Goal: Information Seeking & Learning: Learn about a topic

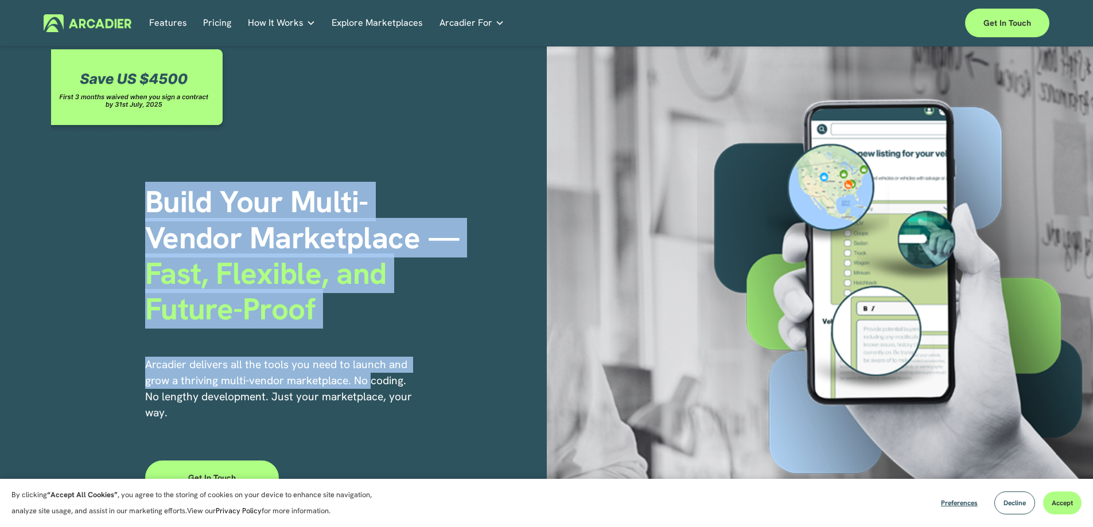
drag, startPoint x: 145, startPoint y: 195, endPoint x: 369, endPoint y: 363, distance: 280.2
click at [369, 374] on div "Build Your Multi- Vendor Marketplace — Fast, Flexible, and Future-Proof Arcadie…" at bounding box center [546, 296] width 1093 height 501
click at [213, 180] on div "Build Your Multi- Vendor Marketplace — Fast, Flexible, and Future-Proof Arcadie…" at bounding box center [546, 296] width 1093 height 501
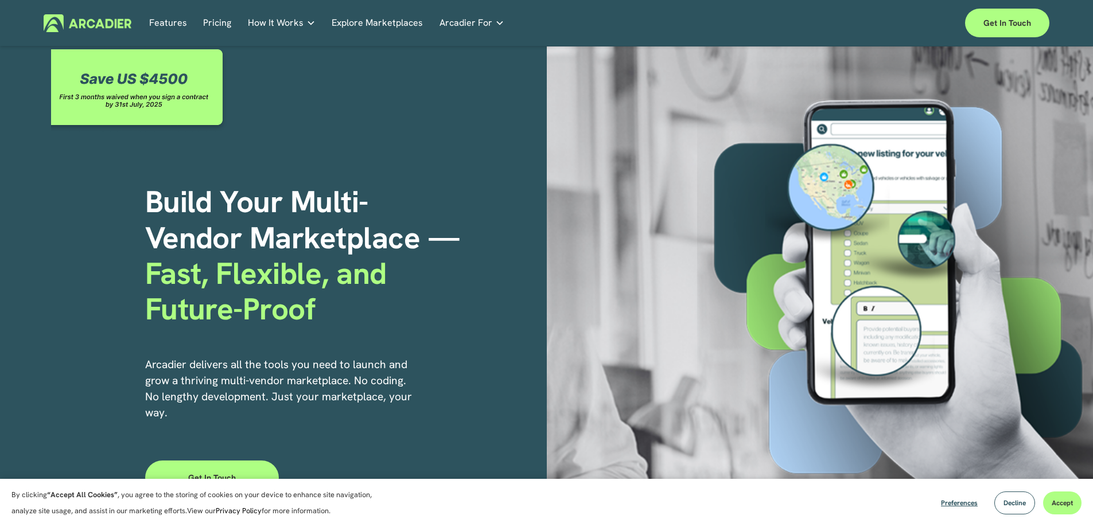
click at [231, 209] on h1 "Build Your Multi- Vendor Marketplace — Fast, Flexible, and Future-Proof" at bounding box center [345, 255] width 401 height 143
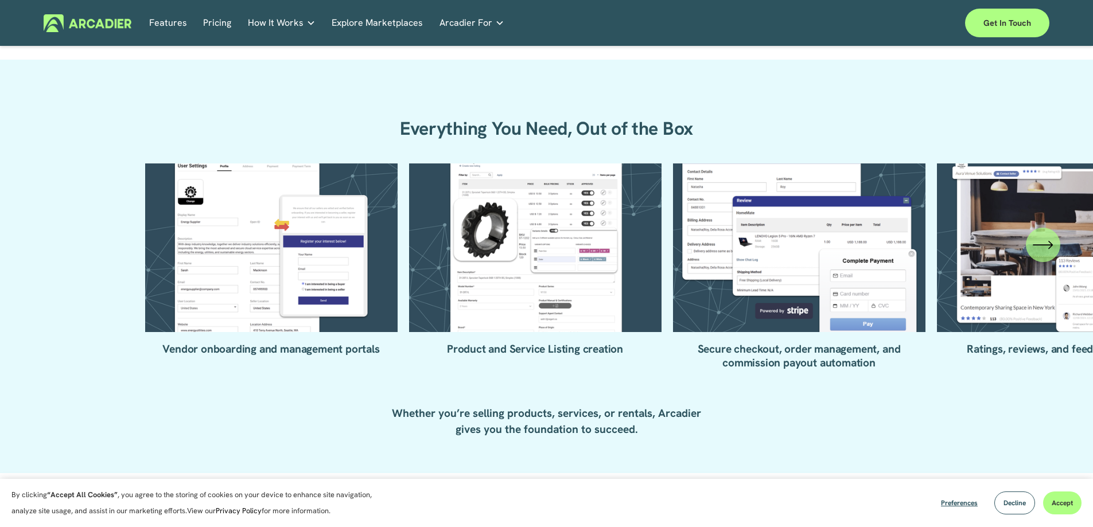
scroll to position [1319, 0]
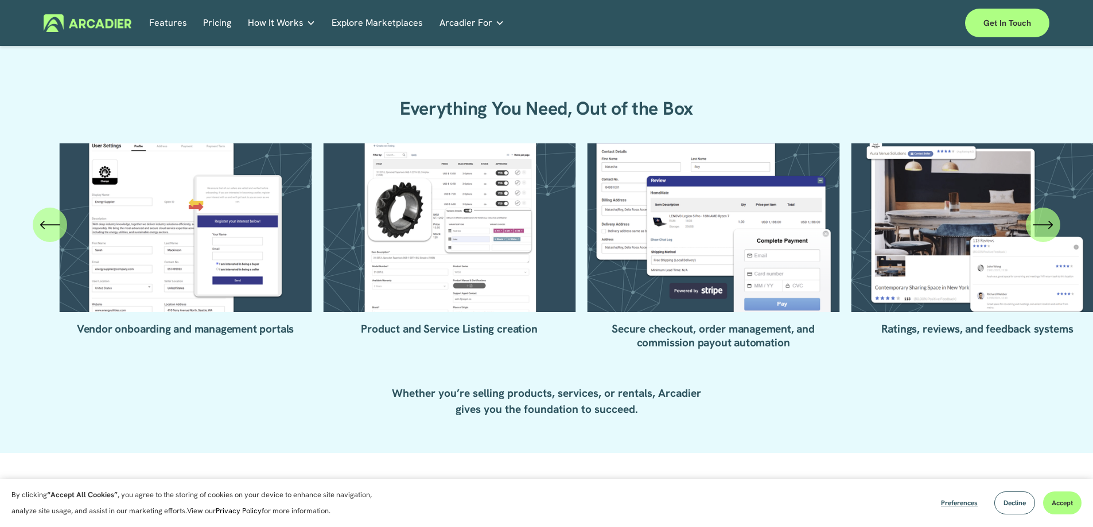
drag, startPoint x: 482, startPoint y: 220, endPoint x: 142, endPoint y: 287, distance: 346.1
click at [157, 299] on ul "Vendor onboarding and management portals Product and Service Listing creation" at bounding box center [546, 246] width 803 height 206
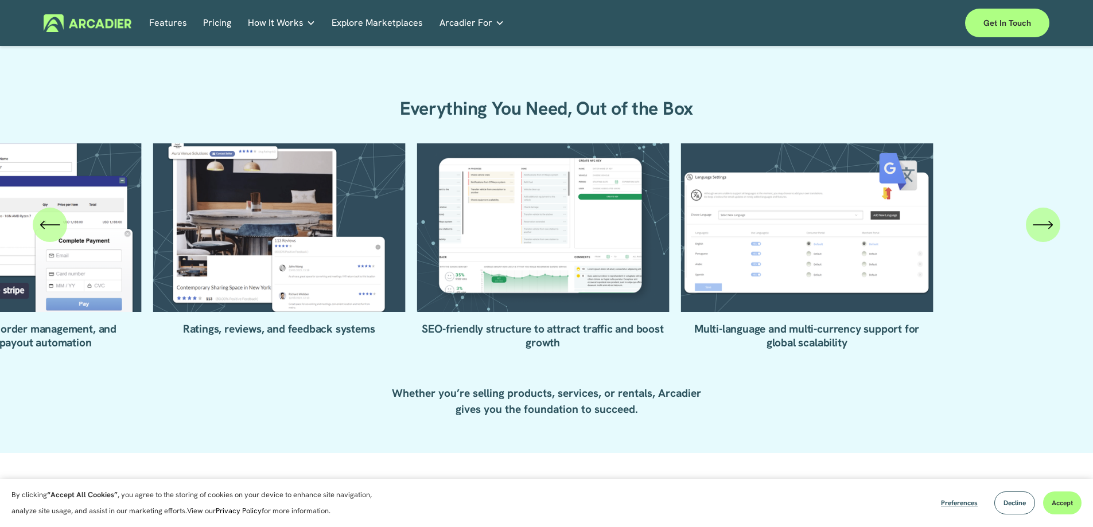
drag, startPoint x: 825, startPoint y: 274, endPoint x: 314, endPoint y: 278, distance: 511.6
click at [329, 283] on ul "Vendor onboarding and management portals Product and Service Listing creation" at bounding box center [546, 246] width 803 height 206
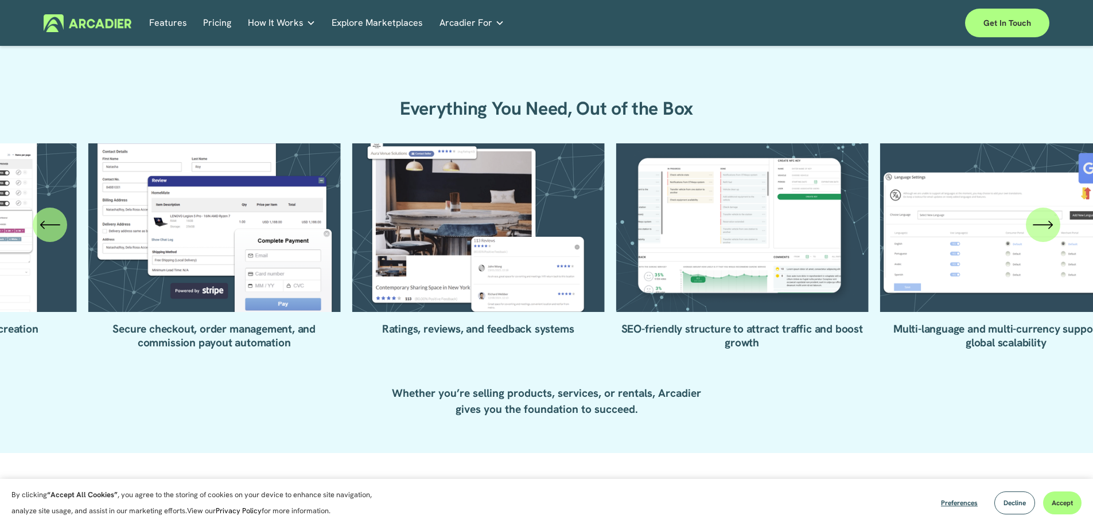
drag, startPoint x: 733, startPoint y: 271, endPoint x: 1031, endPoint y: 284, distance: 297.9
click at [1025, 290] on div "Vendor onboarding and management portals Product and Service Listing creation" at bounding box center [546, 246] width 1093 height 206
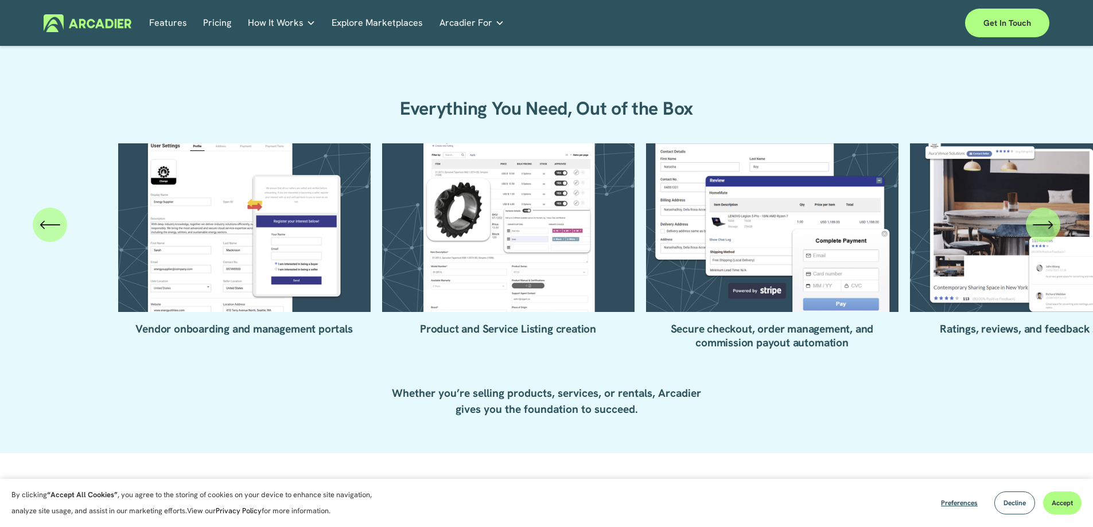
drag, startPoint x: 681, startPoint y: 236, endPoint x: 1006, endPoint y: 192, distance: 327.6
click at [964, 198] on div "Vendor onboarding and management portals Product and Service Listing creation" at bounding box center [546, 246] width 1093 height 206
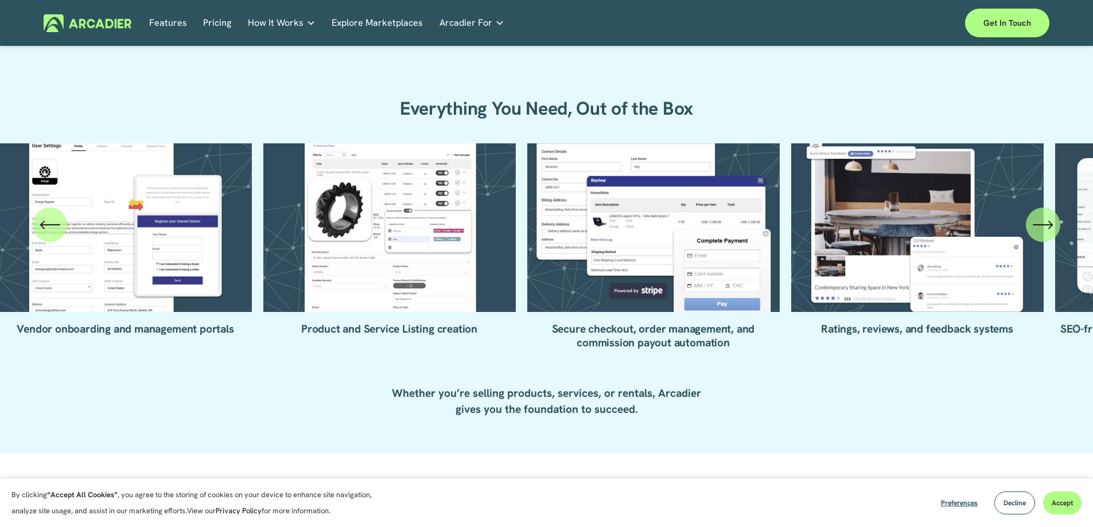
drag, startPoint x: 437, startPoint y: 237, endPoint x: 11, endPoint y: 223, distance: 425.8
click at [0, 253] on div "Vendor onboarding and management portals Product and Service Listing creation" at bounding box center [546, 246] width 1093 height 206
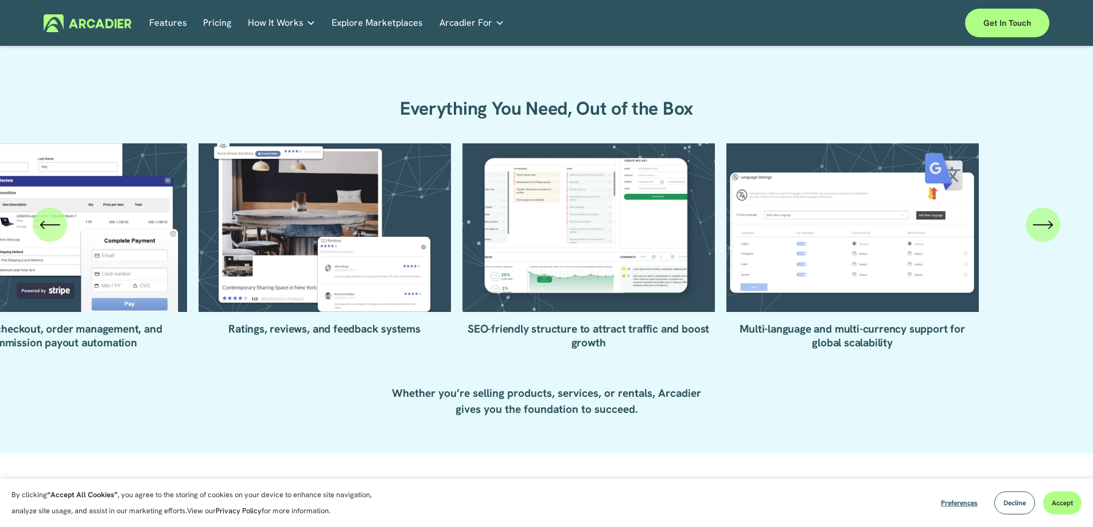
drag, startPoint x: 590, startPoint y: 268, endPoint x: 127, endPoint y: 223, distance: 464.5
click at [155, 231] on ul "Vendor onboarding and management portals Product and Service Listing creation" at bounding box center [546, 246] width 803 height 206
drag, startPoint x: 96, startPoint y: 208, endPoint x: 494, endPoint y: 212, distance: 398.0
click at [474, 212] on div "Vendor onboarding and management portals Product and Service Listing creation" at bounding box center [546, 246] width 1093 height 206
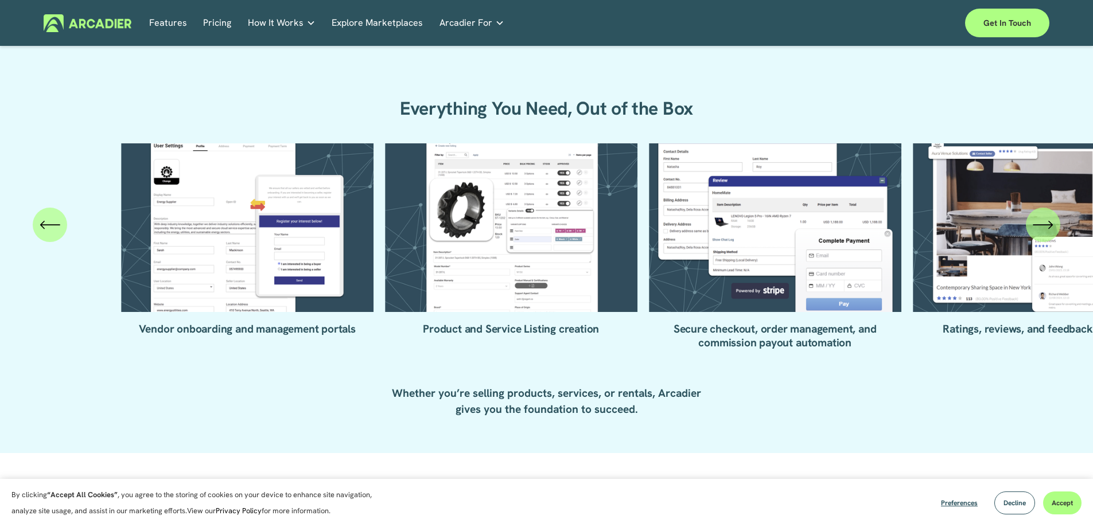
drag, startPoint x: 284, startPoint y: 214, endPoint x: 479, endPoint y: 216, distance: 195.6
click at [539, 214] on ul "Vendor onboarding and management portals Product and Service Listing creation" at bounding box center [546, 246] width 803 height 206
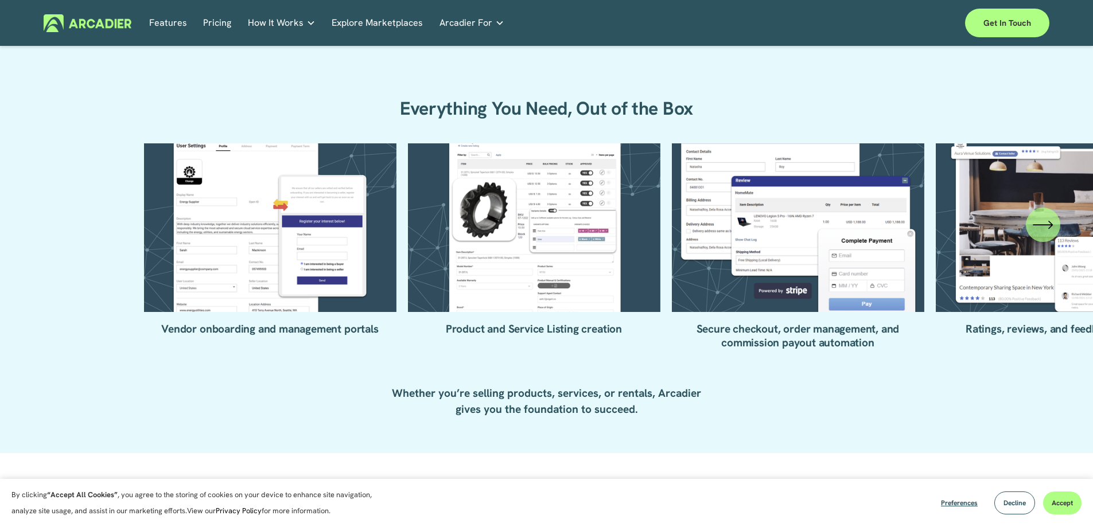
drag, startPoint x: 395, startPoint y: 230, endPoint x: 553, endPoint y: 223, distance: 158.5
click at [553, 223] on ul "Vendor onboarding and management portals Product and Service Listing creation" at bounding box center [546, 246] width 803 height 206
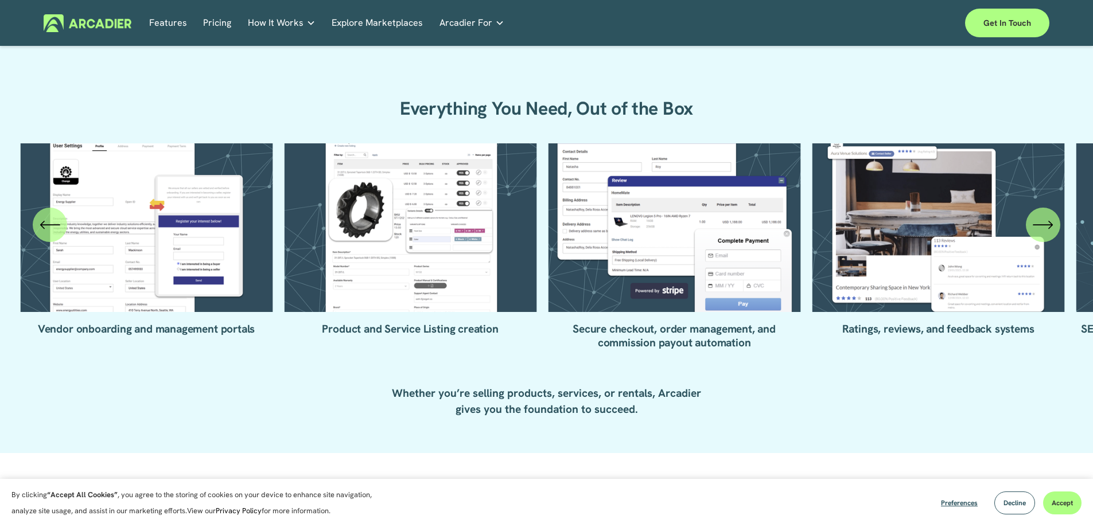
drag, startPoint x: 568, startPoint y: 220, endPoint x: 331, endPoint y: 221, distance: 237.4
click at [346, 225] on ul "Vendor onboarding and management portals Product and Service Listing creation" at bounding box center [546, 246] width 803 height 206
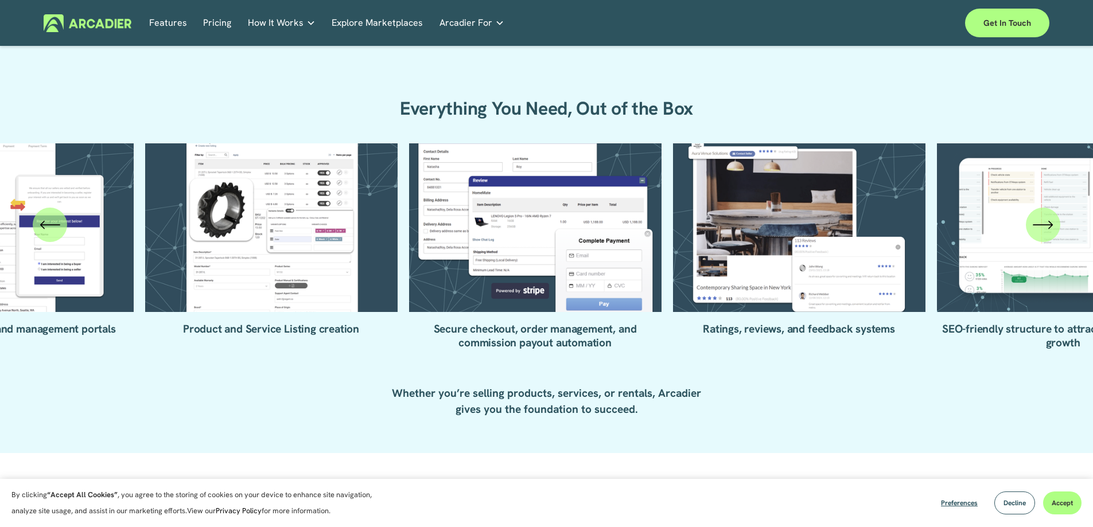
drag, startPoint x: 520, startPoint y: 229, endPoint x: 450, endPoint y: 232, distance: 70.0
click at [450, 232] on ul "Vendor onboarding and management portals Product and Service Listing creation" at bounding box center [546, 246] width 803 height 206
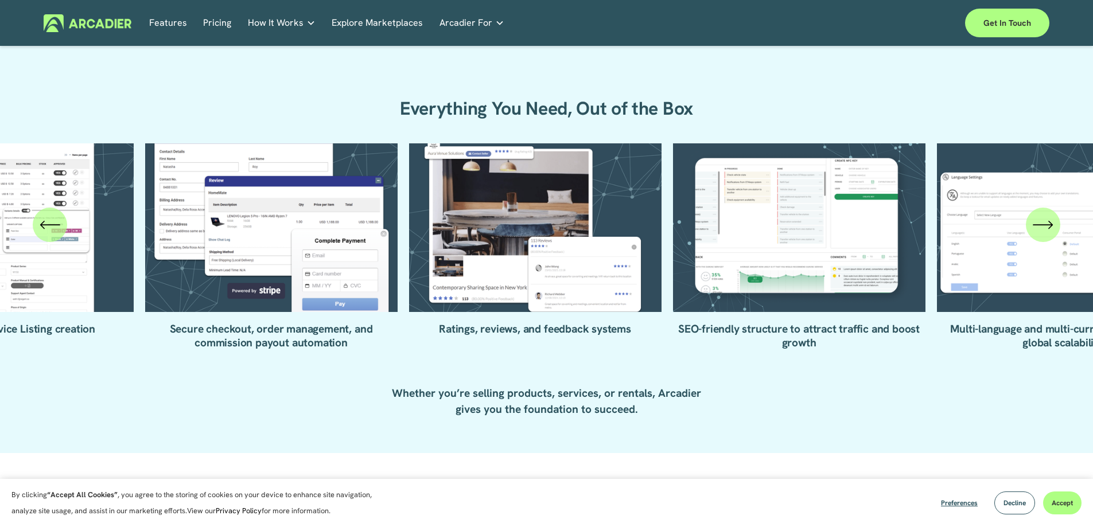
drag, startPoint x: 497, startPoint y: 229, endPoint x: 356, endPoint y: 229, distance: 140.5
click at [364, 233] on ul "Vendor onboarding and management portals Product and Service Listing creation" at bounding box center [546, 246] width 803 height 206
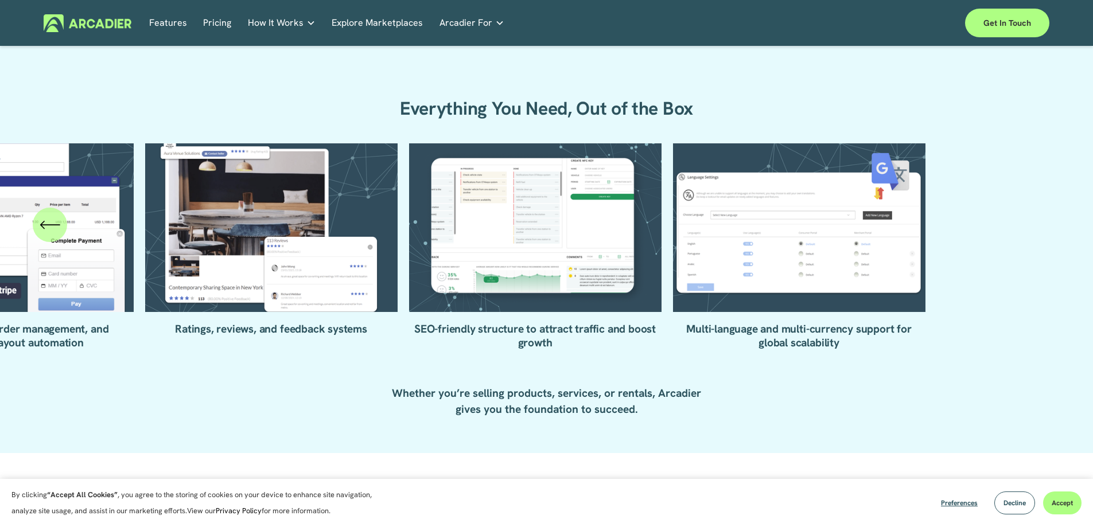
drag, startPoint x: 469, startPoint y: 225, endPoint x: 375, endPoint y: 231, distance: 94.3
click at [375, 231] on ul "Vendor onboarding and management portals Product and Service Listing creation" at bounding box center [546, 246] width 803 height 206
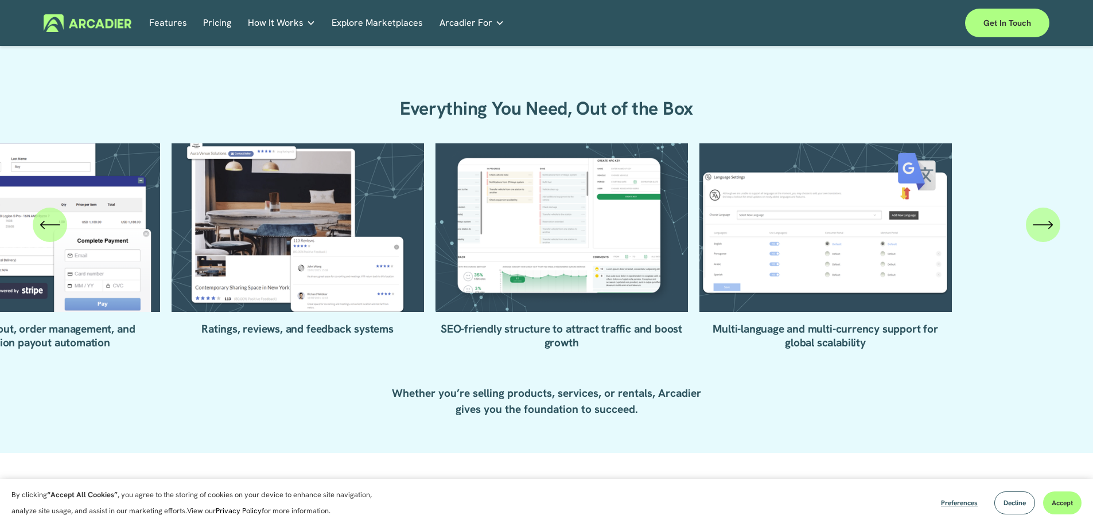
drag, startPoint x: 404, startPoint y: 227, endPoint x: 658, endPoint y: 230, distance: 254.1
click at [621, 229] on ul "Vendor onboarding and management portals Product and Service Listing creation" at bounding box center [546, 246] width 803 height 206
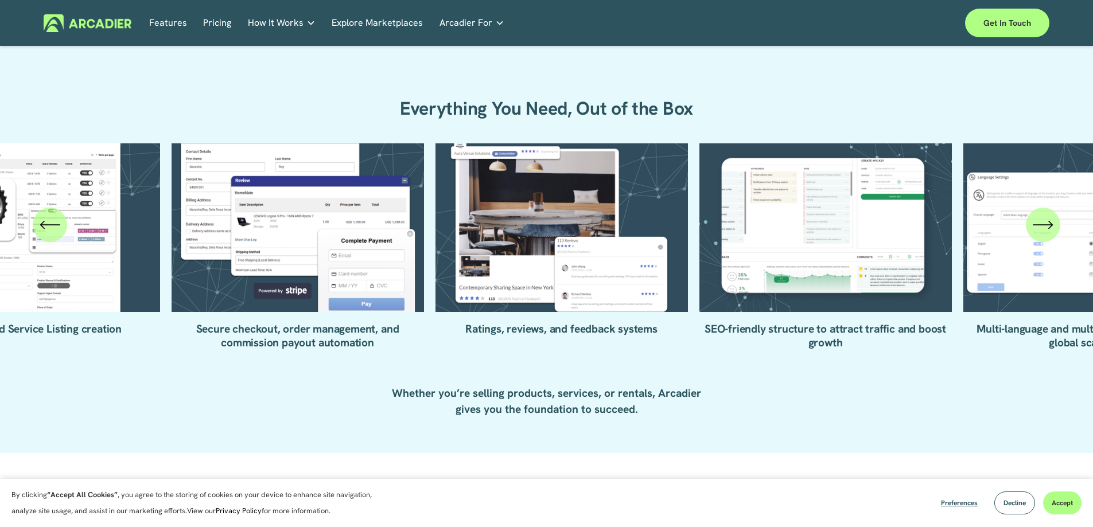
drag, startPoint x: 485, startPoint y: 226, endPoint x: 598, endPoint y: 236, distance: 113.4
click at [580, 236] on ul "Vendor onboarding and management portals Product and Service Listing creation" at bounding box center [546, 246] width 803 height 206
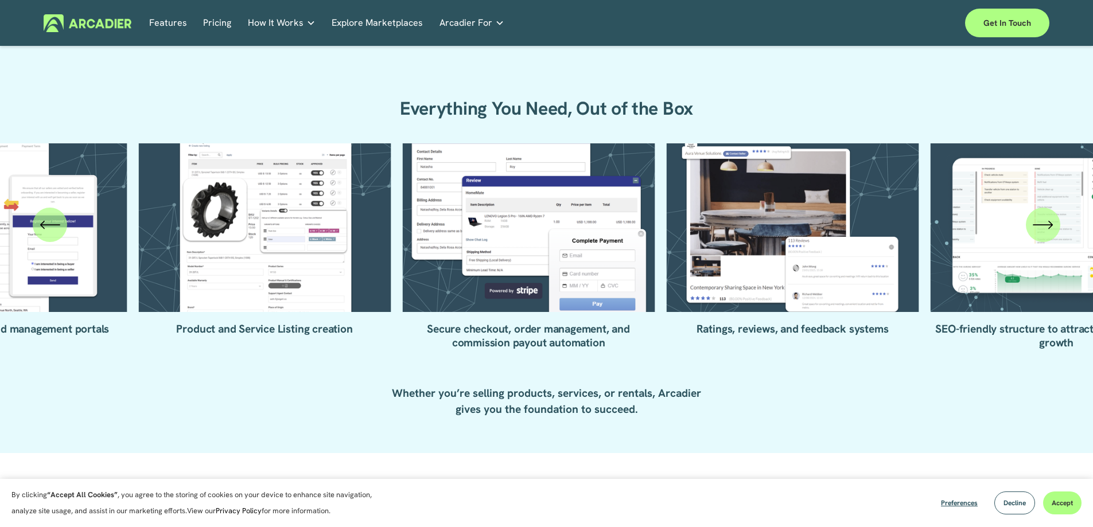
click at [438, 225] on ul "Vendor onboarding and management portals Product and Service Listing creation" at bounding box center [546, 246] width 803 height 206
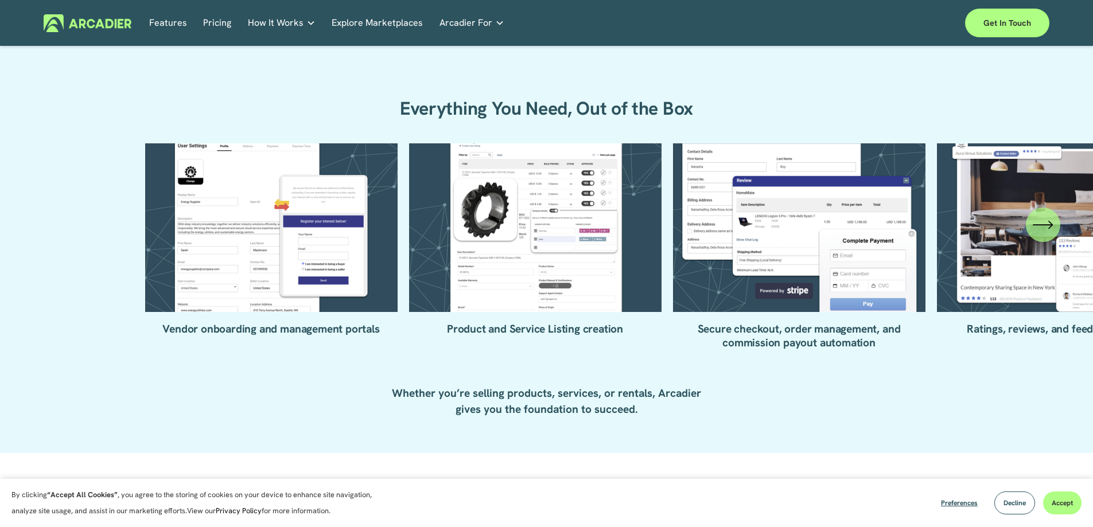
drag, startPoint x: 393, startPoint y: 226, endPoint x: 472, endPoint y: 227, distance: 78.6
click at [440, 227] on ul "Vendor onboarding and management portals Product and Service Listing creation" at bounding box center [546, 246] width 803 height 206
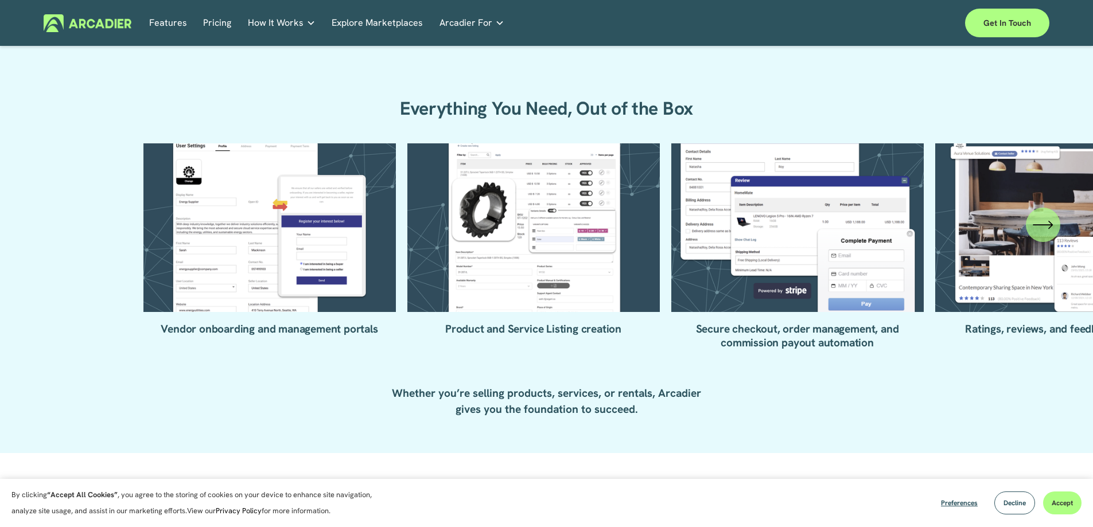
drag, startPoint x: 359, startPoint y: 222, endPoint x: 442, endPoint y: 220, distance: 83.2
click at [412, 220] on ul "Vendor onboarding and management portals Product and Service Listing creation" at bounding box center [546, 246] width 803 height 206
drag, startPoint x: 459, startPoint y: 222, endPoint x: 255, endPoint y: 230, distance: 204.9
click at [263, 234] on ul "Vendor onboarding and management portals Product and Service Listing creation" at bounding box center [546, 246] width 803 height 206
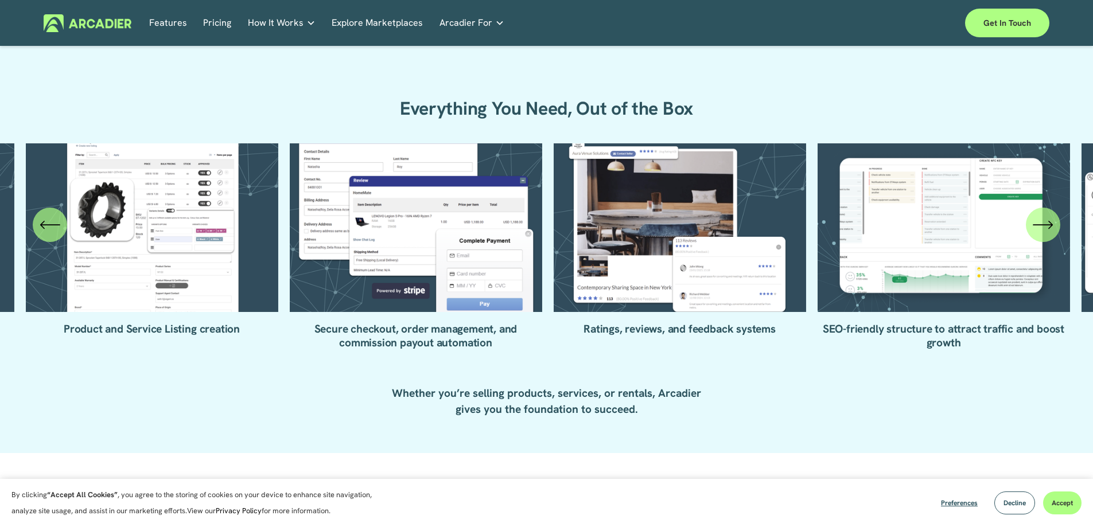
drag, startPoint x: 334, startPoint y: 229, endPoint x: 220, endPoint y: 235, distance: 114.2
click at [220, 235] on ul "Vendor onboarding and management portals Product and Service Listing creation" at bounding box center [546, 246] width 803 height 206
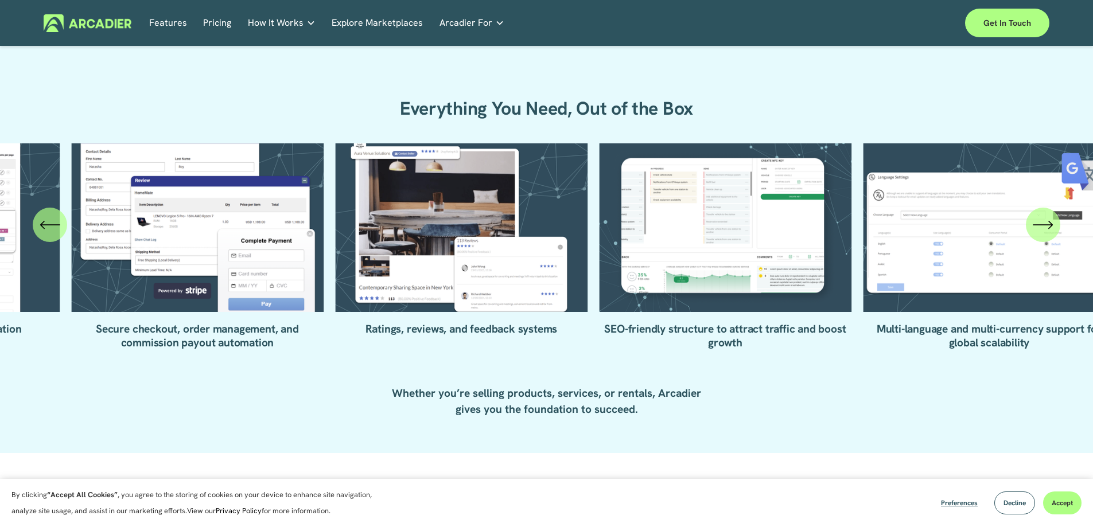
drag, startPoint x: 266, startPoint y: 228, endPoint x: 176, endPoint y: 241, distance: 90.4
click at [185, 244] on ul "Vendor onboarding and management portals Product and Service Listing creation" at bounding box center [546, 246] width 803 height 206
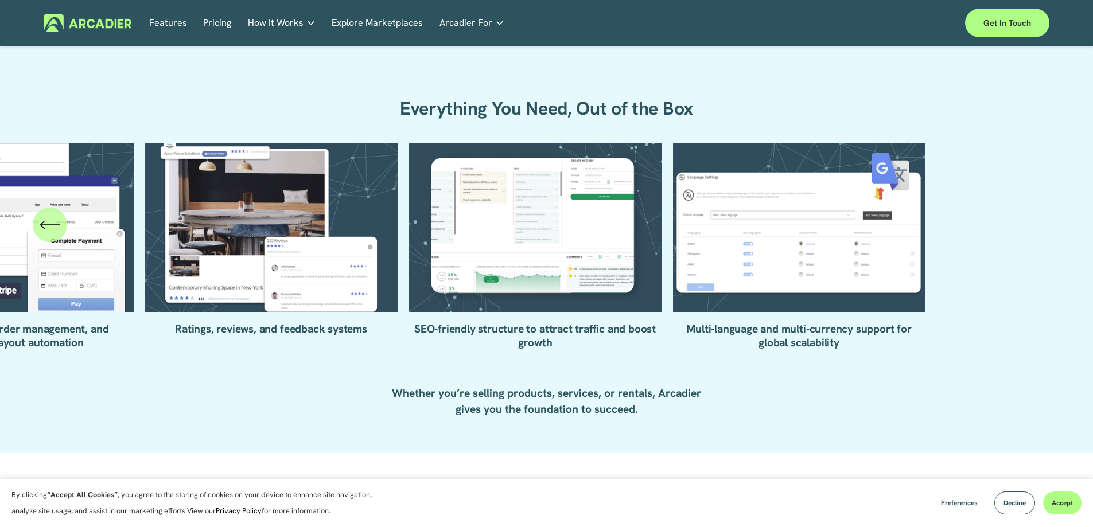
drag, startPoint x: 353, startPoint y: 248, endPoint x: 195, endPoint y: 230, distance: 158.7
click at [209, 241] on ul "Vendor onboarding and management portals Product and Service Listing creation" at bounding box center [546, 246] width 803 height 206
drag, startPoint x: 214, startPoint y: 223, endPoint x: 418, endPoint y: 247, distance: 204.5
click at [412, 248] on ul "Vendor onboarding and management portals Product and Service Listing creation" at bounding box center [546, 246] width 803 height 206
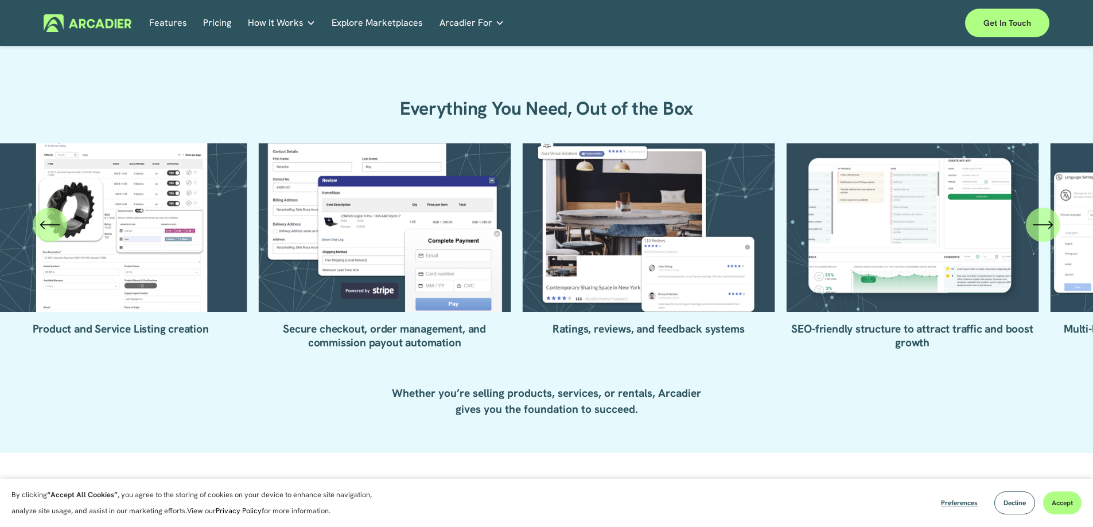
drag, startPoint x: 225, startPoint y: 224, endPoint x: 392, endPoint y: 238, distance: 167.5
click at [386, 236] on ul "Vendor onboarding and management portals Product and Service Listing creation" at bounding box center [546, 246] width 803 height 206
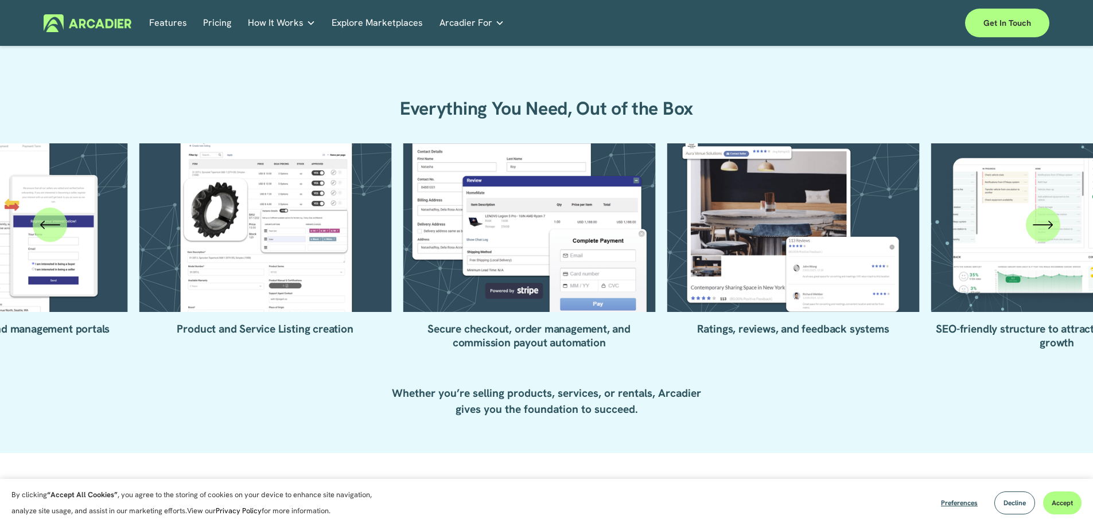
drag, startPoint x: 293, startPoint y: 268, endPoint x: 178, endPoint y: 283, distance: 116.3
click at [162, 300] on ul "Vendor onboarding and management portals Product and Service Listing creation" at bounding box center [546, 246] width 803 height 206
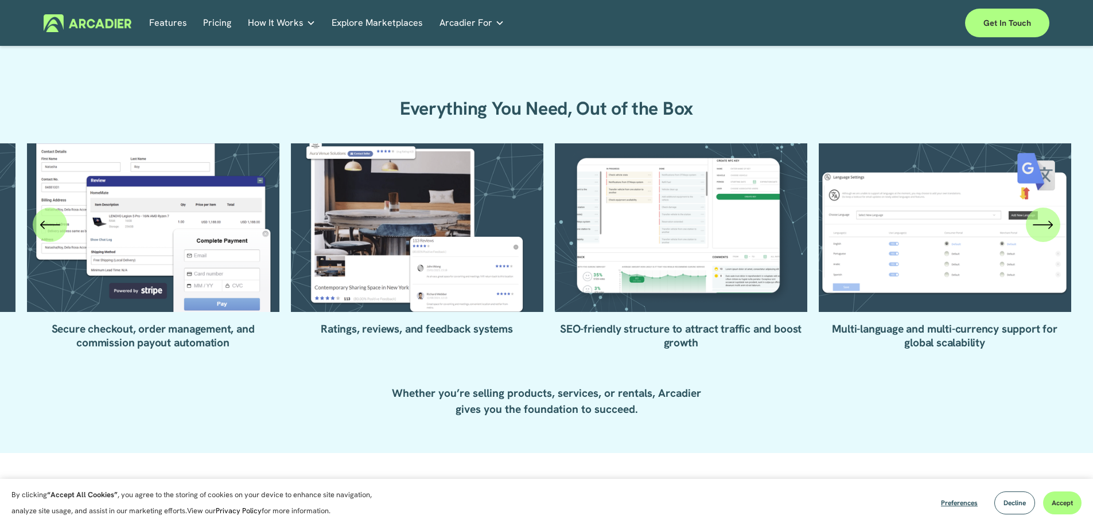
drag, startPoint x: 544, startPoint y: 288, endPoint x: 279, endPoint y: 369, distance: 276.3
click at [330, 341] on ul "Vendor onboarding and management portals Product and Service Listing creation" at bounding box center [546, 246] width 803 height 206
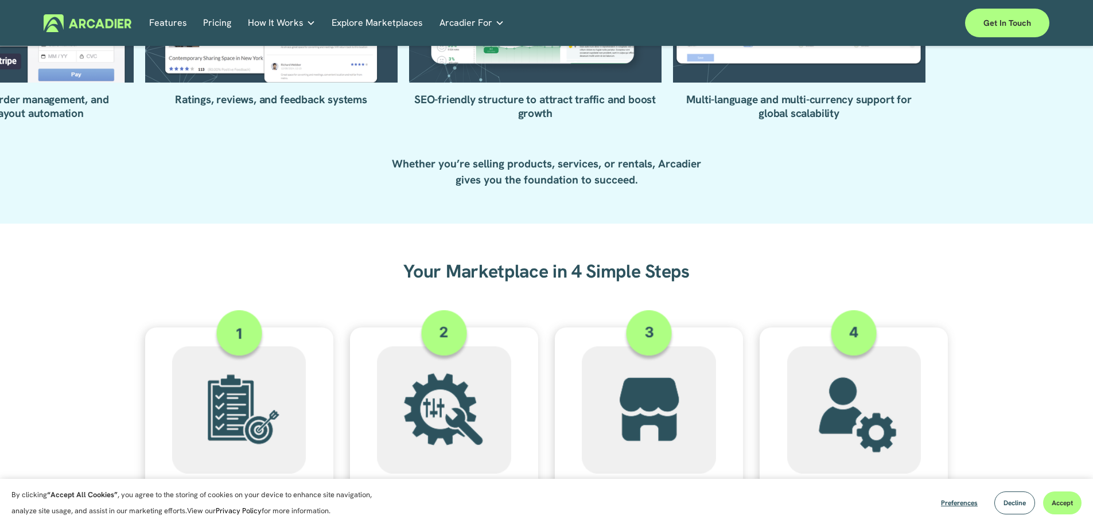
scroll to position [1778, 0]
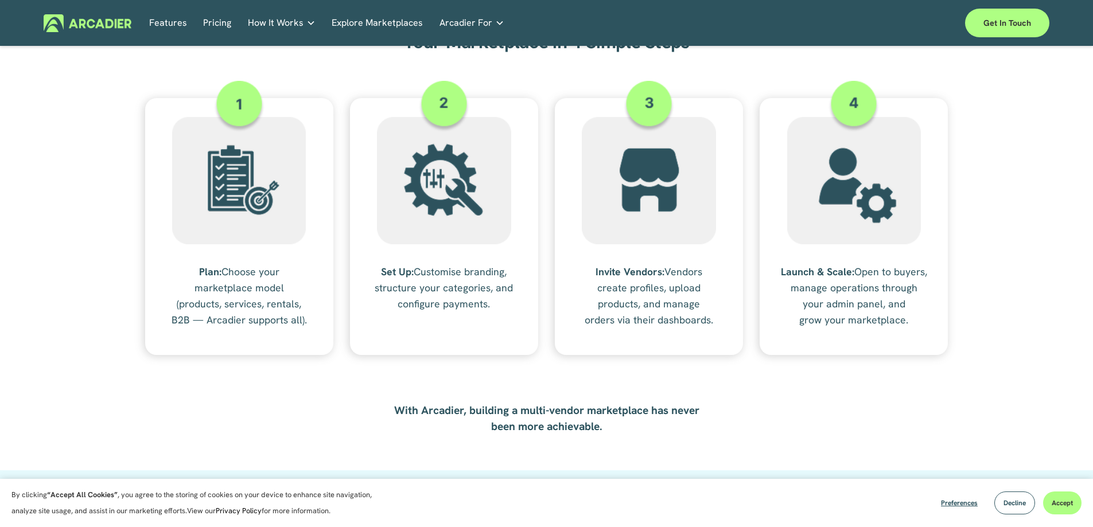
click at [231, 235] on div at bounding box center [239, 181] width 134 height 128
drag, startPoint x: 196, startPoint y: 270, endPoint x: 394, endPoint y: 340, distance: 209.9
click at [394, 340] on div "Your Marketplace in 4 Simple Steps Plan: Choose your marketplace model (product…" at bounding box center [546, 180] width 1093 height 349
drag, startPoint x: 380, startPoint y: 275, endPoint x: 506, endPoint y: 307, distance: 130.2
click at [506, 307] on p "Set Up: Customise branding, structure your categories, and configure payments." at bounding box center [444, 288] width 188 height 48
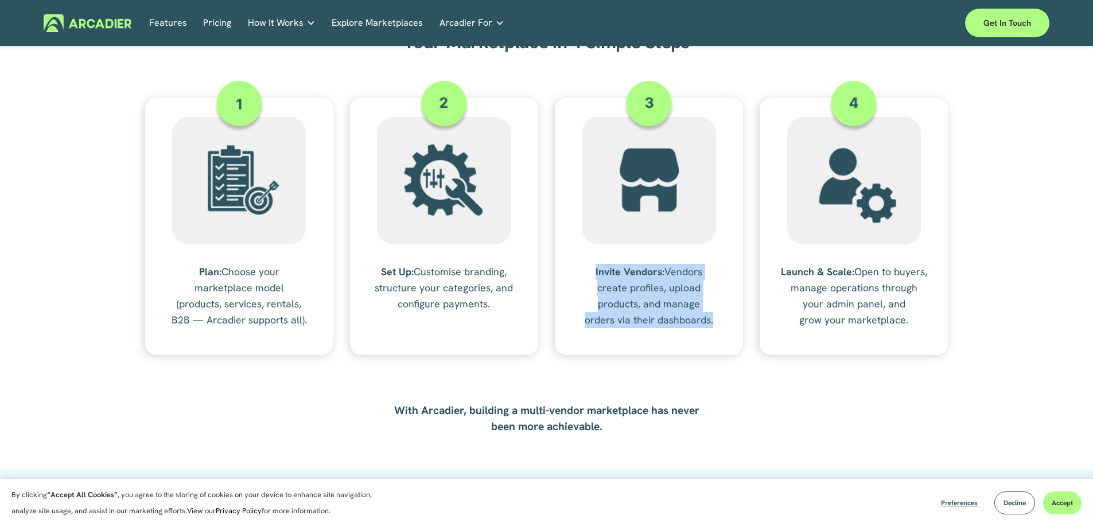
drag, startPoint x: 588, startPoint y: 268, endPoint x: 730, endPoint y: 323, distance: 151.8
click at [730, 323] on p "Invite Vendors: Vendors create profiles, upload products, and manage orders via…" at bounding box center [649, 296] width 188 height 64
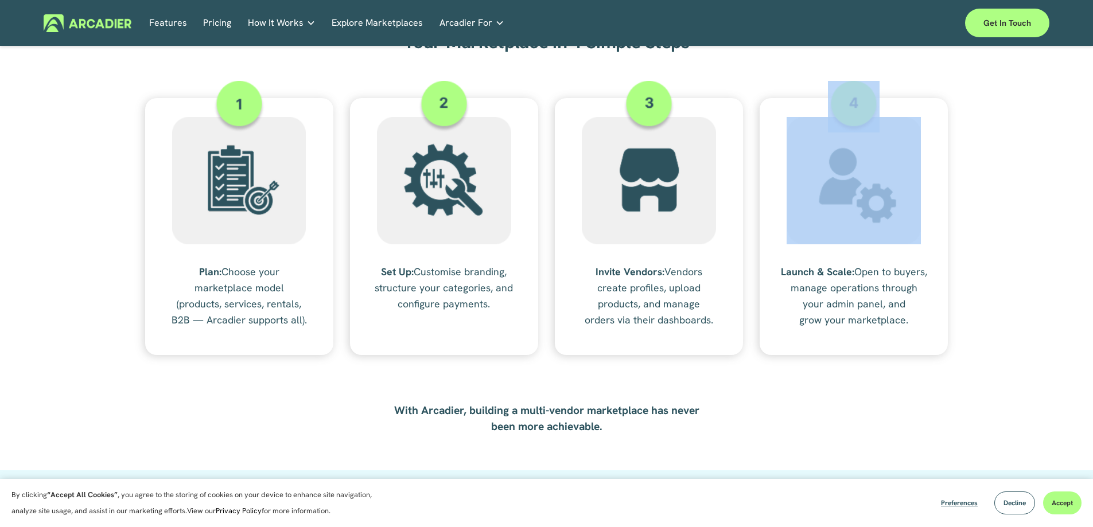
drag, startPoint x: 778, startPoint y: 267, endPoint x: 921, endPoint y: 341, distance: 161.1
click at [921, 341] on div "Your Marketplace in 4 Simple Steps Plan: Choose your marketplace model (product…" at bounding box center [546, 180] width 1093 height 349
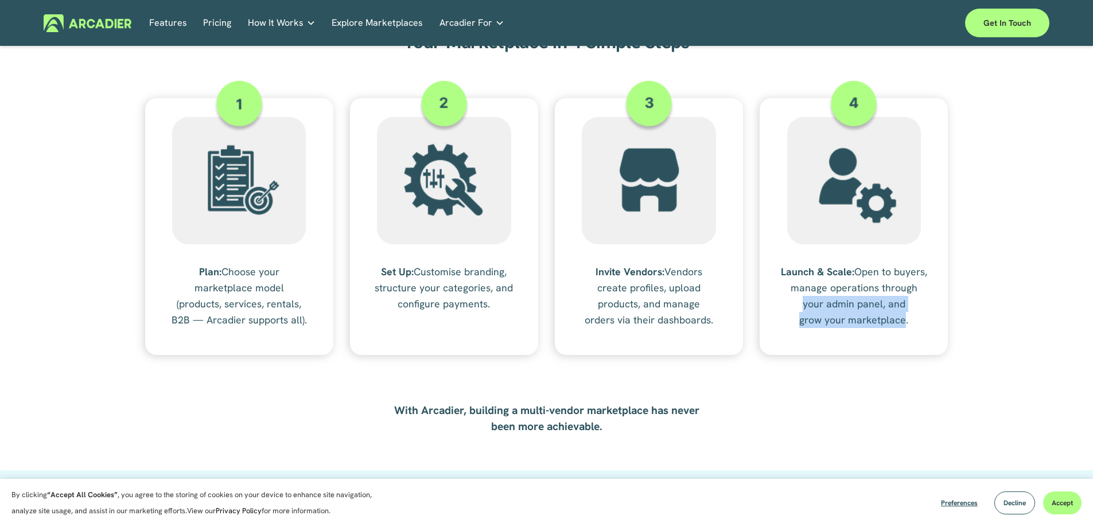
drag, startPoint x: 904, startPoint y: 307, endPoint x: 903, endPoint y: 323, distance: 16.1
click at [903, 323] on p "Launch & Scale: Open to buyers, manage operations through your admin panel, and…" at bounding box center [853, 296] width 188 height 64
drag
click at [778, 277] on div "Launch & Scale: Open to buyers, manage operations through your admin panel, and…" at bounding box center [853, 300] width 188 height 72
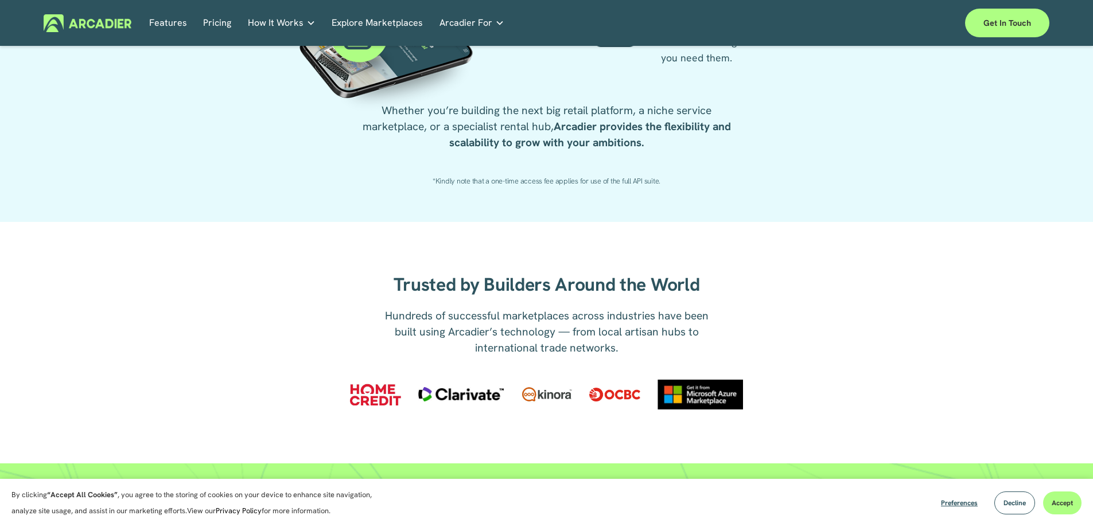
scroll to position [2237, 0]
